Goal: Task Accomplishment & Management: Complete application form

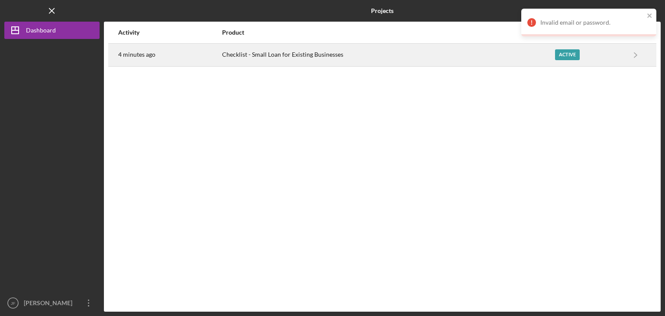
click at [441, 57] on div "Checklist - Small Loan for Existing Businesses" at bounding box center [388, 55] width 332 height 22
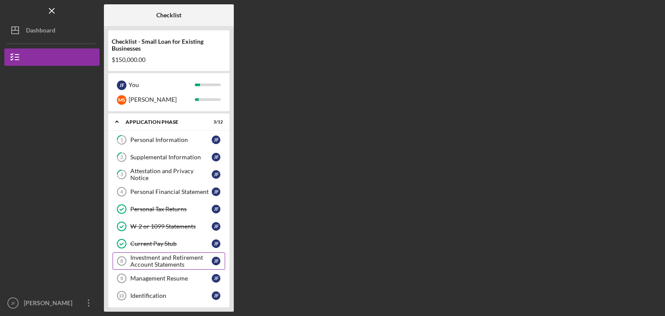
click at [174, 258] on div "Investment and Retirement Account Statements" at bounding box center [170, 261] width 81 height 14
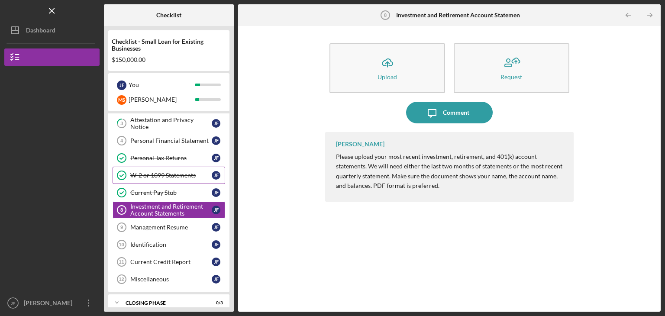
scroll to position [55, 0]
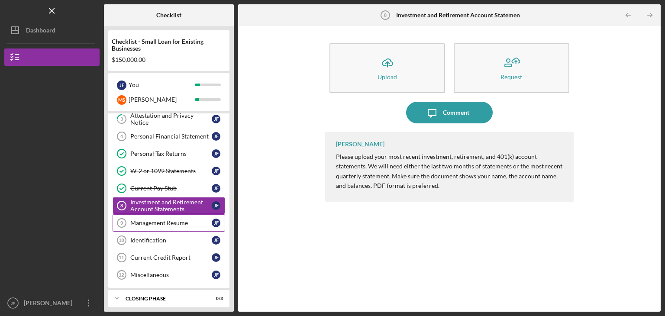
click at [180, 223] on div "Management Resume" at bounding box center [170, 222] width 81 height 7
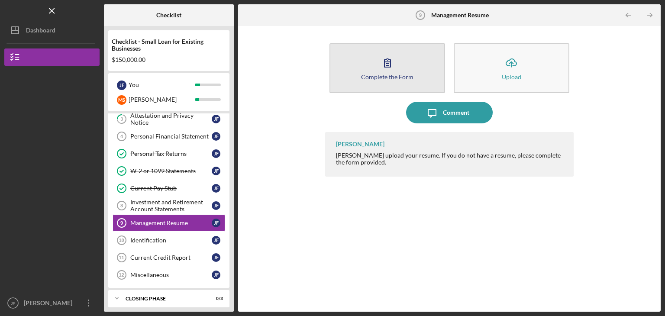
click at [374, 69] on button "Complete the Form Form" at bounding box center [387, 68] width 116 height 50
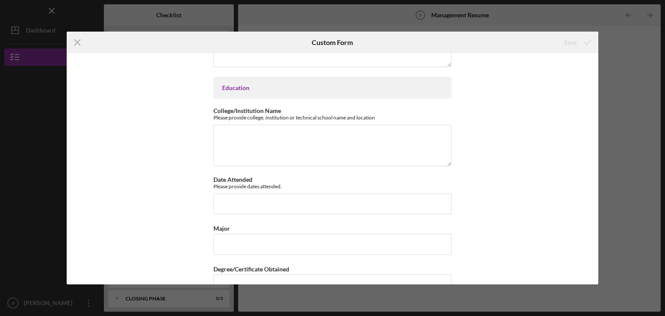
scroll to position [544, 0]
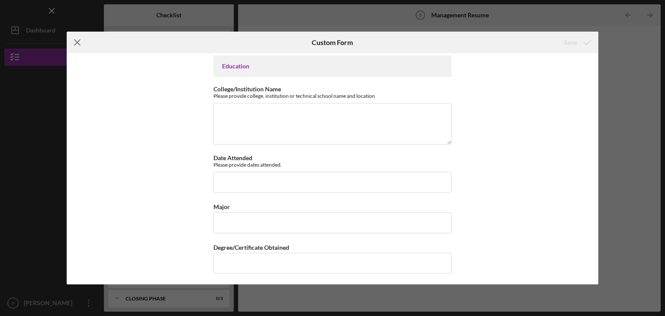
click at [76, 46] on icon "Icon/Menu Close" at bounding box center [78, 43] width 22 height 22
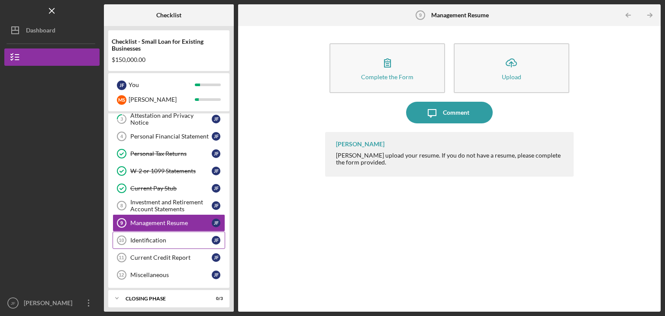
click at [164, 237] on div "Identification" at bounding box center [170, 240] width 81 height 7
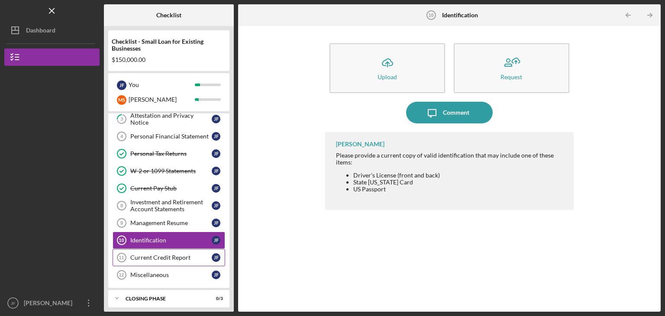
click at [170, 251] on link "Current Credit Report 11 Current Credit Report [PERSON_NAME]" at bounding box center [169, 257] width 113 height 17
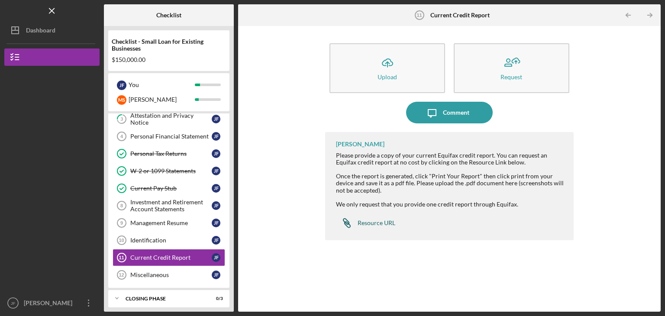
click at [376, 225] on div "Resource URL" at bounding box center [376, 222] width 38 height 7
click at [161, 239] on div "Identification" at bounding box center [170, 240] width 81 height 7
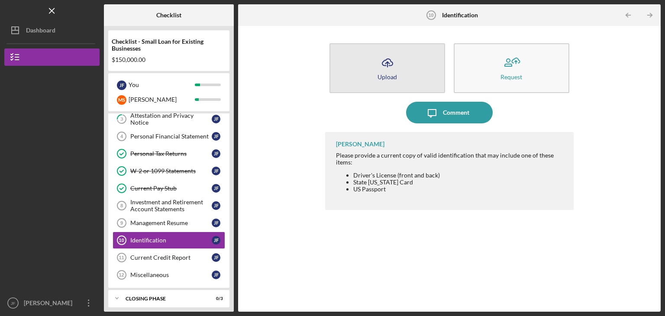
click at [384, 67] on icon "Icon/Upload" at bounding box center [387, 63] width 22 height 22
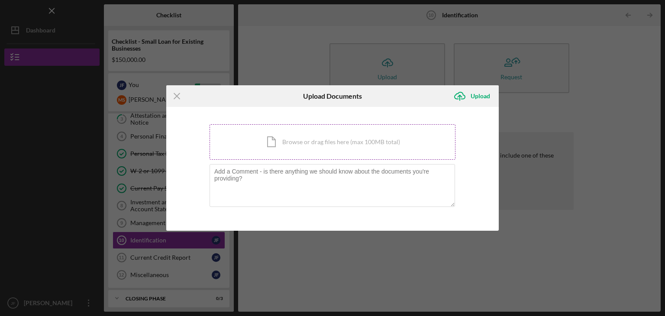
click at [302, 145] on div "Icon/Document Browse or drag files here (max 100MB total) Tap to choose files o…" at bounding box center [332, 141] width 246 height 35
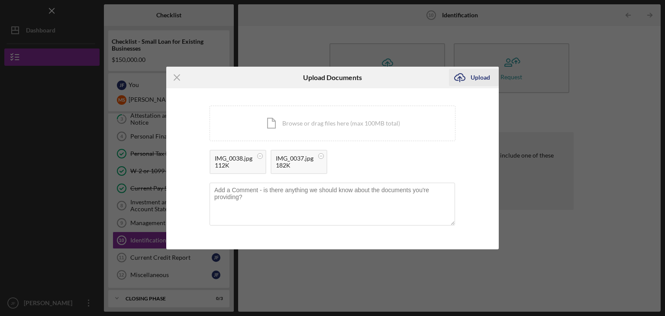
click at [473, 82] on div "Upload" at bounding box center [479, 77] width 19 height 17
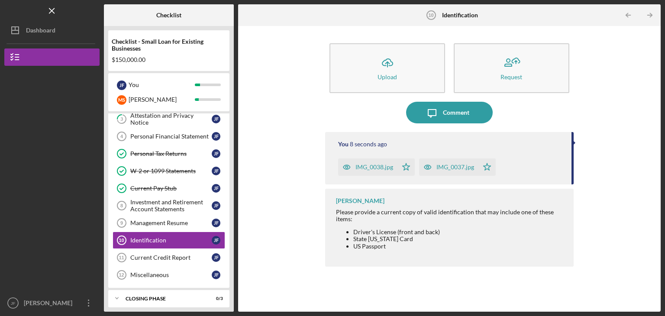
click at [585, 118] on div "Icon/Upload Upload Request Icon/Message Comment You 8 seconds ago IMG_0038.jpg …" at bounding box center [449, 168] width 414 height 277
click at [175, 254] on div "Current Credit Report" at bounding box center [170, 257] width 81 height 7
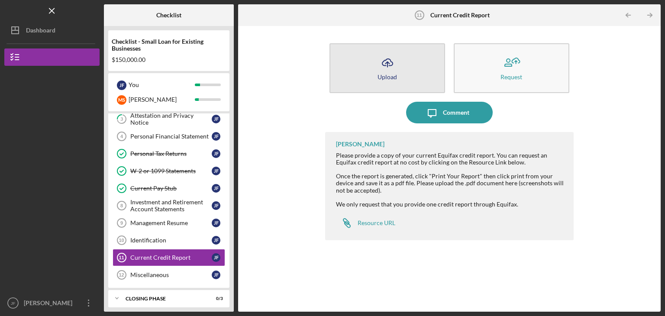
click at [402, 62] on button "Icon/Upload Upload" at bounding box center [387, 68] width 116 height 50
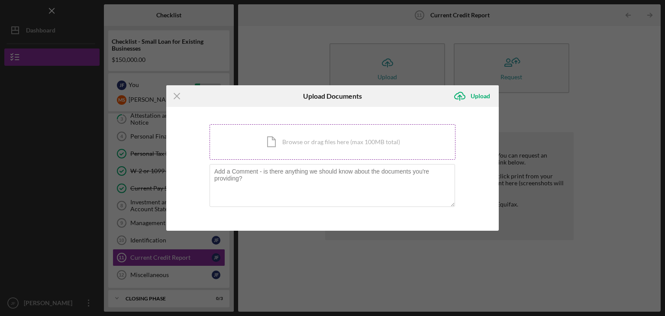
click at [311, 145] on div "Icon/Document Browse or drag files here (max 100MB total) Tap to choose files o…" at bounding box center [332, 141] width 246 height 35
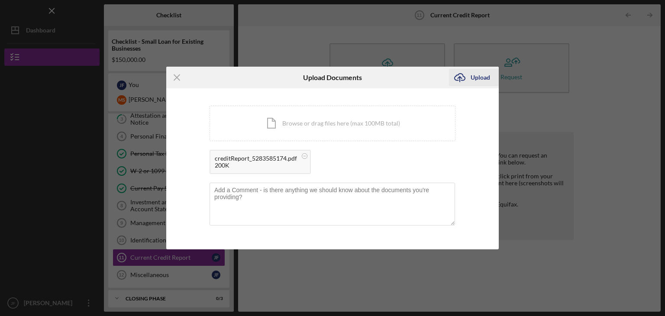
click at [473, 73] on div "Upload" at bounding box center [479, 77] width 19 height 17
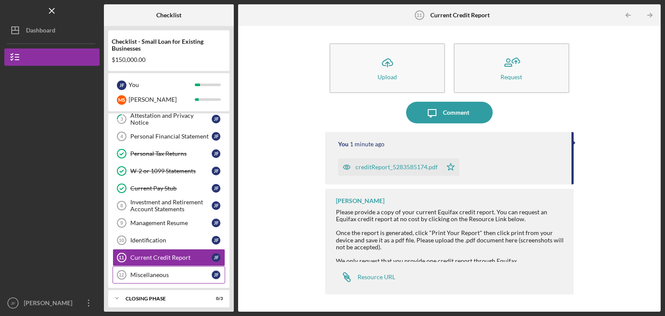
click at [173, 274] on div "Miscellaneous" at bounding box center [170, 274] width 81 height 7
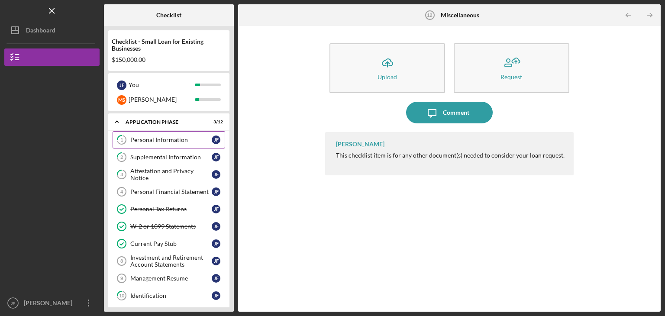
click at [168, 147] on link "1 Personal Information [PERSON_NAME]" at bounding box center [169, 139] width 113 height 17
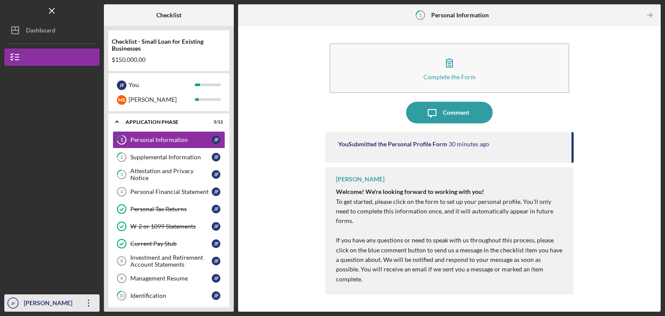
click at [89, 304] on icon "Icon/Overflow" at bounding box center [89, 303] width 22 height 22
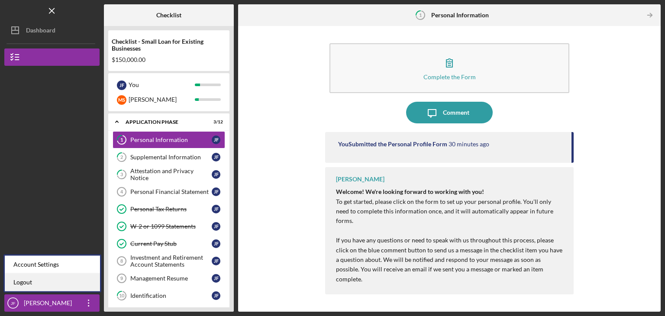
click at [71, 280] on link "Logout" at bounding box center [52, 283] width 95 height 18
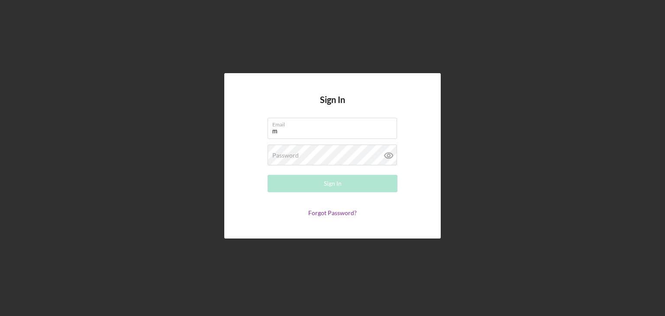
type input "[PERSON_NAME][EMAIL_ADDRESS][DOMAIN_NAME]"
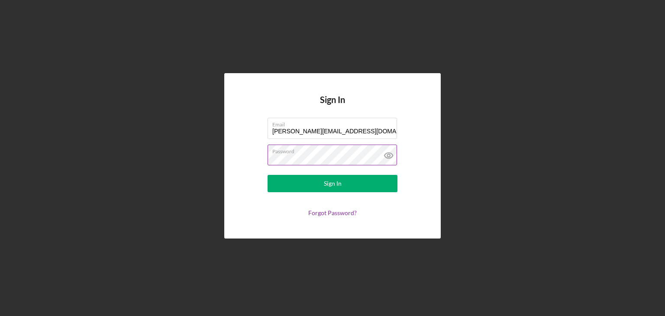
click at [267, 175] on button "Sign In" at bounding box center [332, 183] width 130 height 17
